Goal: Task Accomplishment & Management: Manage account settings

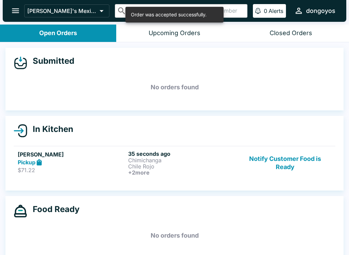
click at [193, 161] on p "Chimichanga" at bounding box center [182, 160] width 108 height 6
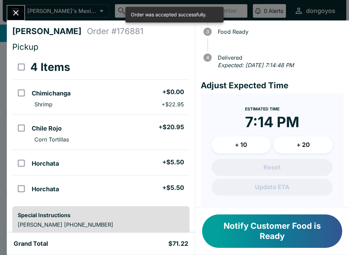
scroll to position [65, 0]
click at [248, 142] on button "+ 10" at bounding box center [241, 144] width 59 height 17
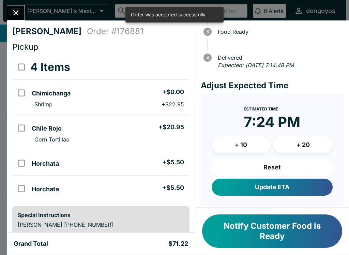
click at [249, 141] on button "+ 10" at bounding box center [241, 144] width 59 height 17
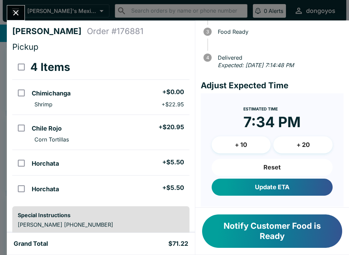
click at [284, 165] on button "Reset" at bounding box center [272, 167] width 121 height 17
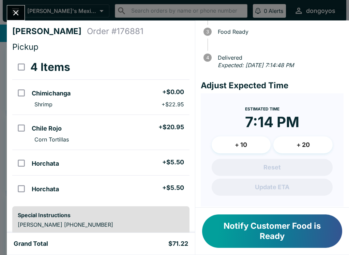
click at [246, 143] on button "+ 10" at bounding box center [241, 144] width 59 height 17
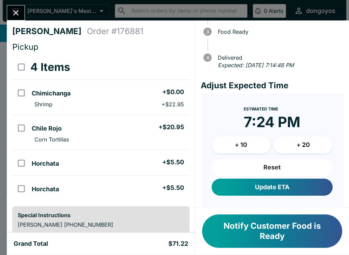
click at [282, 185] on button "Update ETA" at bounding box center [272, 186] width 121 height 17
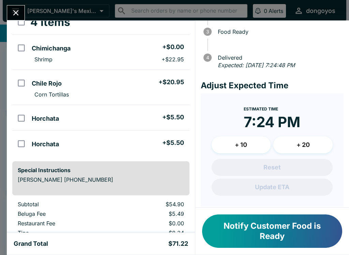
scroll to position [61, 0]
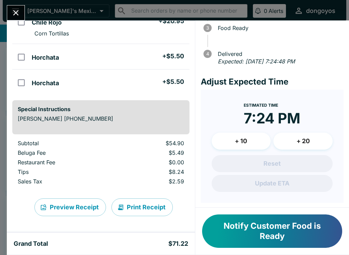
scroll to position [106, 0]
click at [12, 12] on icon "Close" at bounding box center [15, 12] width 9 height 9
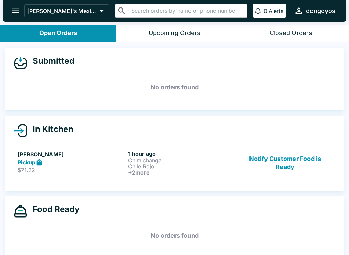
click at [205, 178] on link "[PERSON_NAME] Pickup $71.22 1 hour ago Chimichanga Chile Rojo + 2 more Notify C…" at bounding box center [175, 163] width 322 height 34
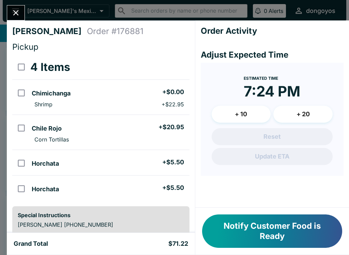
click at [189, 163] on li "Horchata + $5.50" at bounding box center [109, 162] width 160 height 14
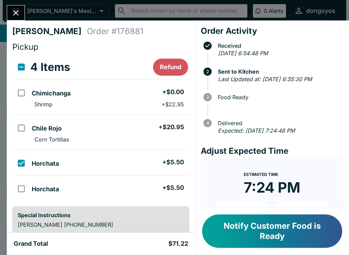
click at [252, 162] on form "Estimated Time 7:24 PM + 10 + 20 Reset Update ETA" at bounding box center [272, 215] width 143 height 113
click at [164, 155] on ul "Horchata + $5.50" at bounding box center [109, 163] width 160 height 20
checkbox input "false"
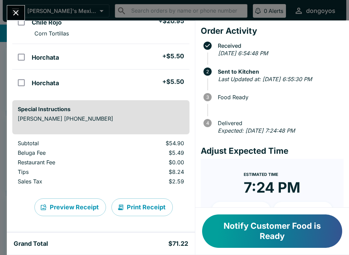
scroll to position [106, 0]
click at [11, 7] on button "Close" at bounding box center [15, 12] width 17 height 15
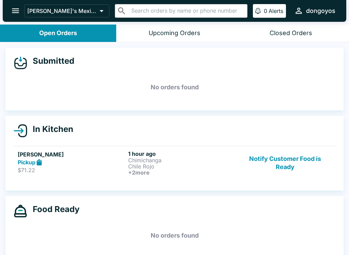
click at [285, 166] on button "Notify Customer Food is Ready" at bounding box center [285, 162] width 92 height 25
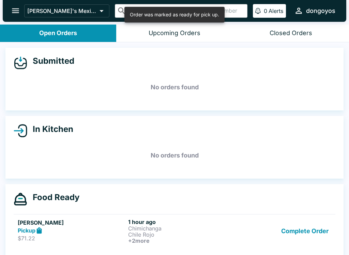
click at [303, 237] on button "Complete Order" at bounding box center [304, 230] width 53 height 25
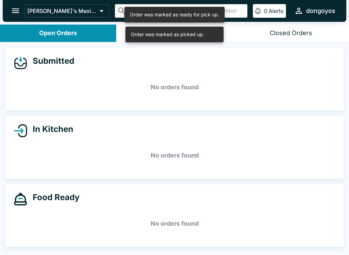
click at [18, 10] on icon "open drawer" at bounding box center [15, 10] width 9 height 9
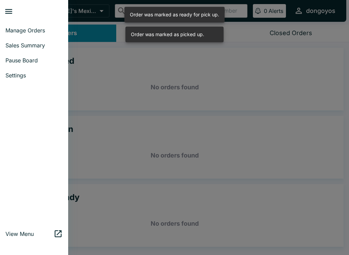
click at [42, 45] on span "Sales Summary" at bounding box center [33, 45] width 57 height 7
select select "03:00"
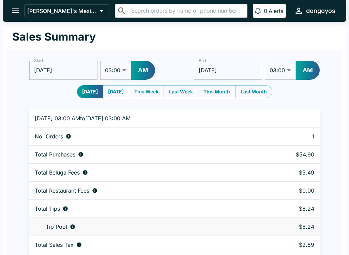
click at [23, 13] on button "open drawer" at bounding box center [15, 10] width 17 height 17
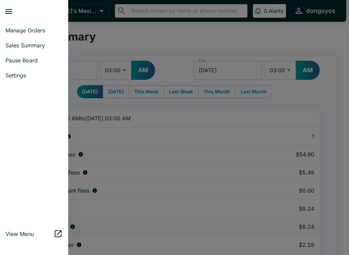
click at [31, 31] on span "Manage Orders" at bounding box center [33, 30] width 57 height 7
